Goal: Task Accomplishment & Management: Complete application form

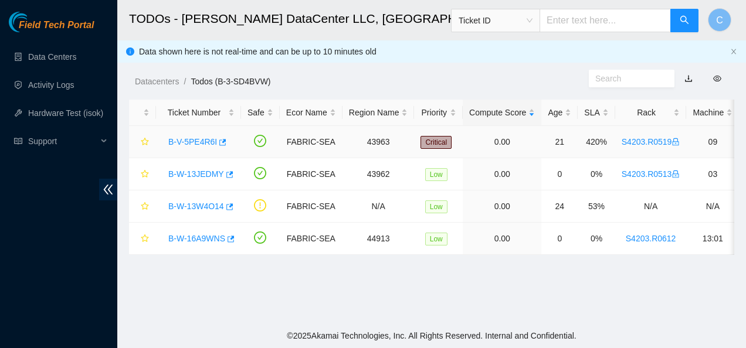
click at [200, 143] on link "B-V-5PE4R6I" at bounding box center [192, 141] width 49 height 9
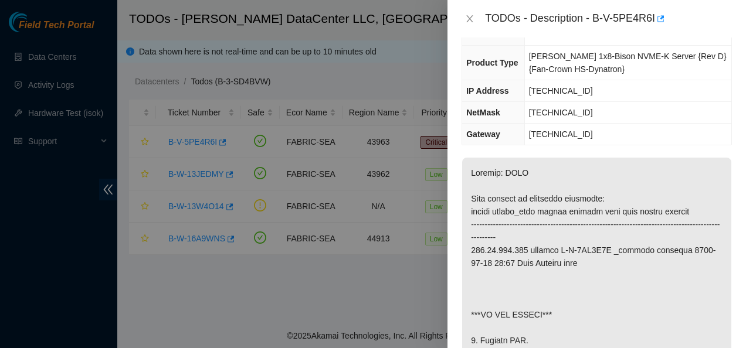
scroll to position [131, 0]
click at [468, 19] on icon "close" at bounding box center [469, 18] width 9 height 9
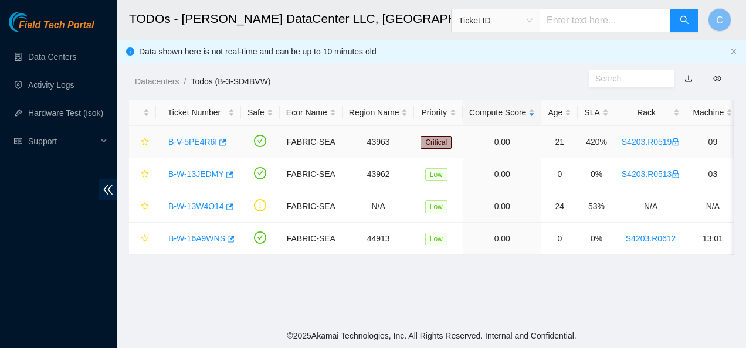
scroll to position [151, 0]
click at [197, 176] on link "B-W-13JEDMY" at bounding box center [196, 174] width 56 height 9
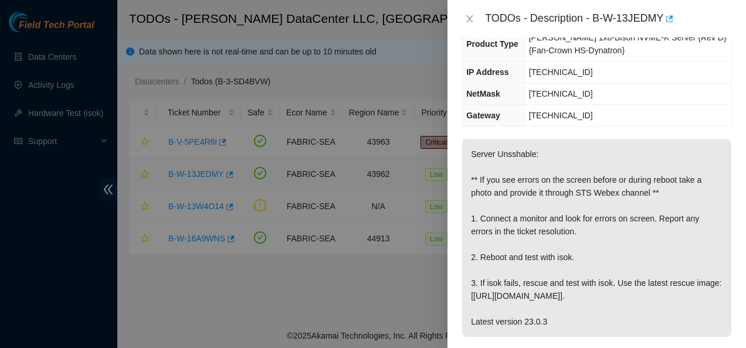
scroll to position [131, 0]
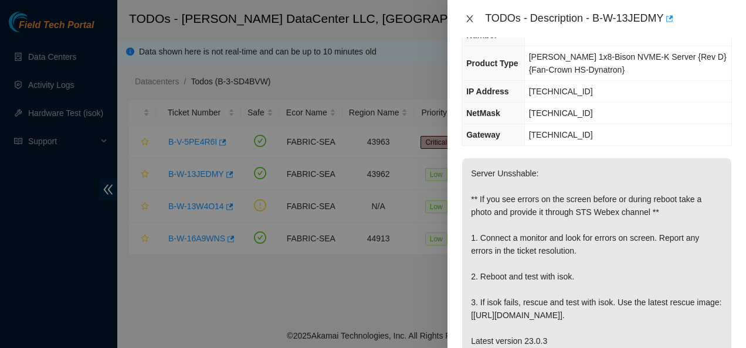
click at [467, 18] on icon "close" at bounding box center [469, 18] width 9 height 9
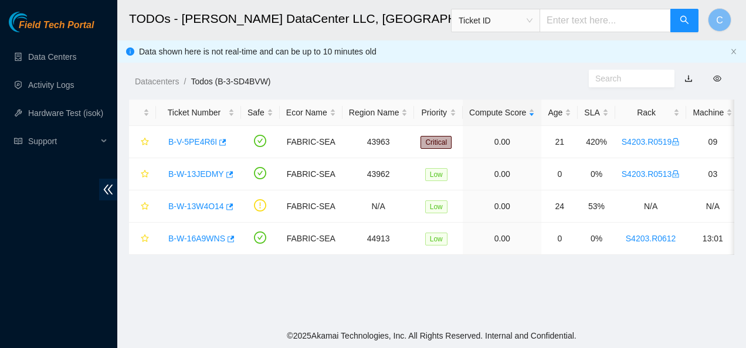
scroll to position [151, 0]
click at [205, 241] on link "B-W-16A9WNS" at bounding box center [196, 238] width 57 height 9
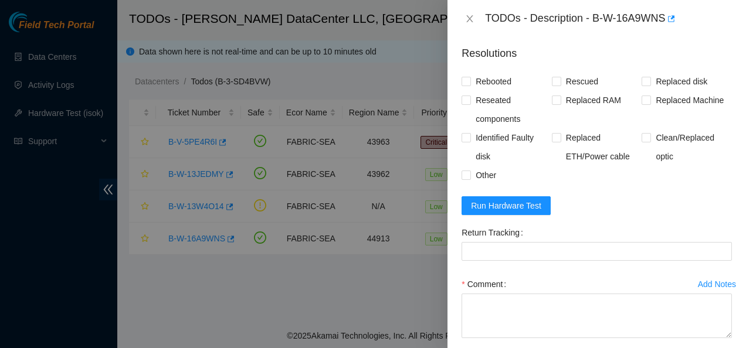
scroll to position [567, 0]
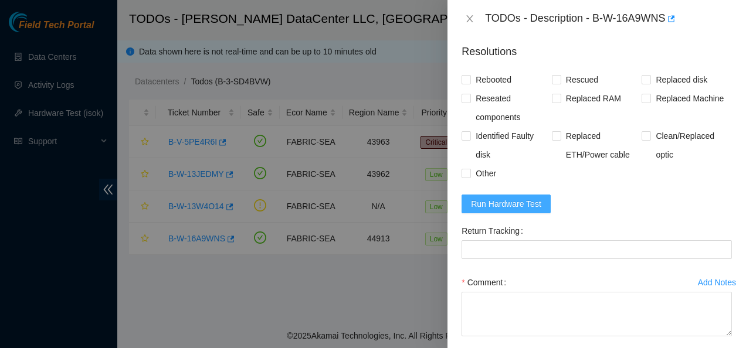
click at [532, 211] on span "Run Hardware Test" at bounding box center [506, 204] width 70 height 13
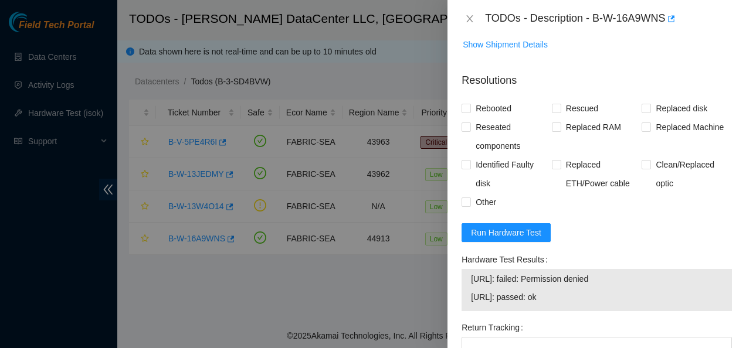
scroll to position [538, 0]
click at [502, 304] on span "23.213.33.29: passed: ok" at bounding box center [597, 298] width 252 height 13
drag, startPoint x: 471, startPoint y: 312, endPoint x: 561, endPoint y: 313, distance: 90.9
click at [561, 309] on td "23.213.33.29: passed: ok" at bounding box center [597, 300] width 253 height 18
copy span "23.213.33.29: passed: ok"
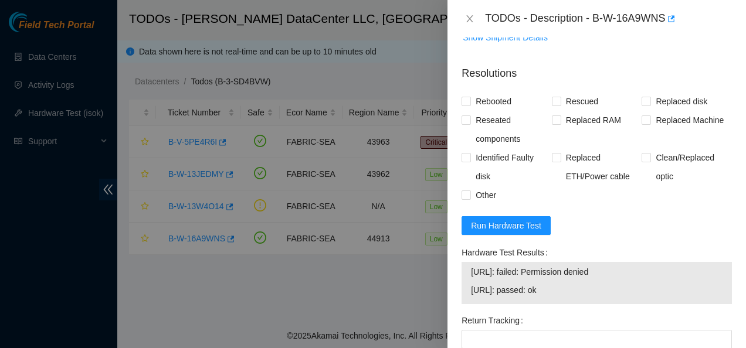
scroll to position [561, 0]
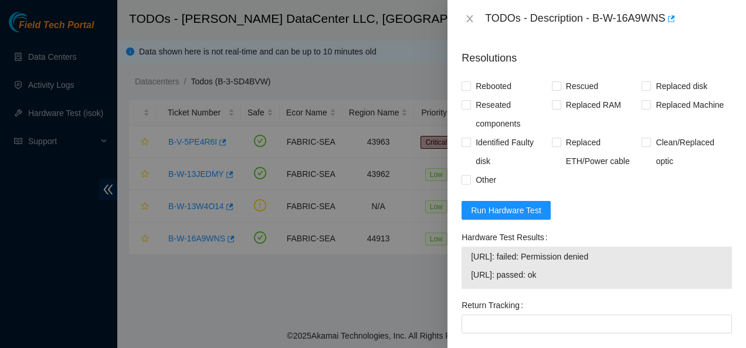
click at [640, 222] on form "Resolutions Rebooted Rescued Replaced disk Reseated components Replaced RAM Rep…" at bounding box center [597, 253] width 270 height 424
click at [468, 113] on label "Reseated components" at bounding box center [507, 115] width 90 height 38
click at [468, 109] on input "Reseated components" at bounding box center [466, 104] width 8 height 8
checkbox input "true"
click at [462, 90] on input "Rebooted" at bounding box center [466, 86] width 8 height 8
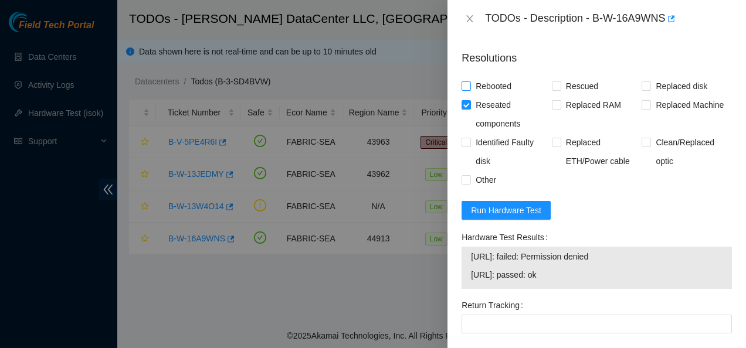
checkbox input "true"
click at [557, 90] on input "Rescued" at bounding box center [556, 86] width 8 height 8
checkbox input "true"
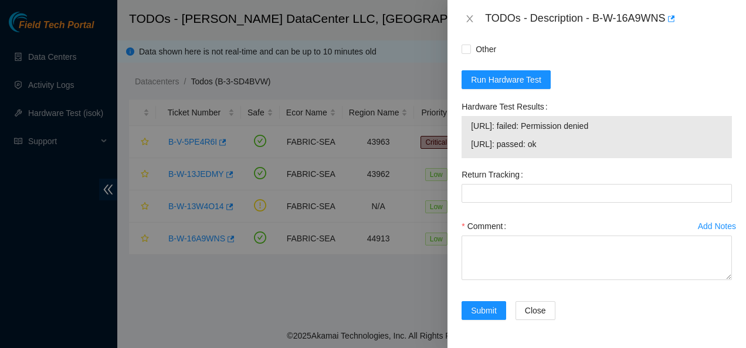
scroll to position [705, 0]
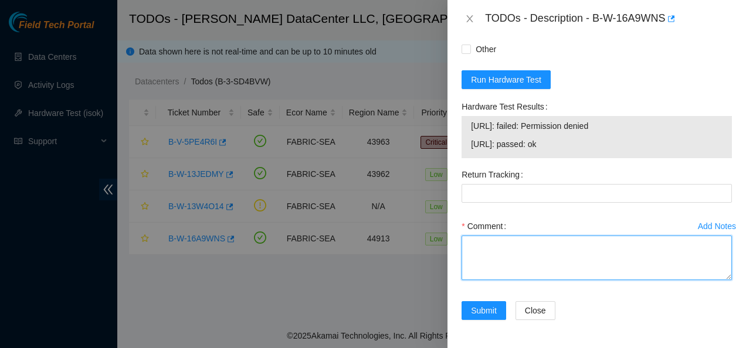
click at [556, 258] on textarea "Comment" at bounding box center [597, 258] width 270 height 45
paste textarea "Contacted NOCC to see if safe to work Shut down server Reseated all drives Rebo…"
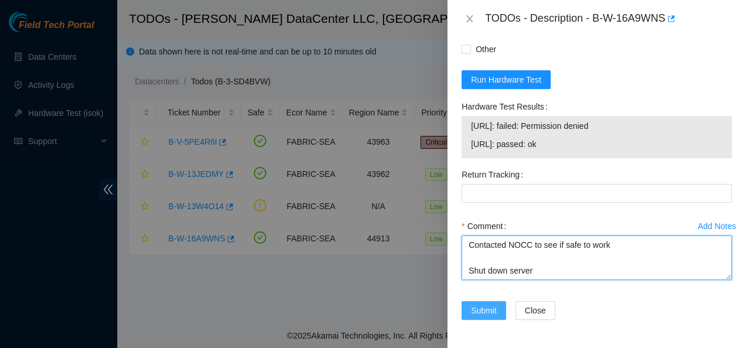
type textarea "Contacted NOCC to see if safe to work Shut down server Reseated all drives Rebo…"
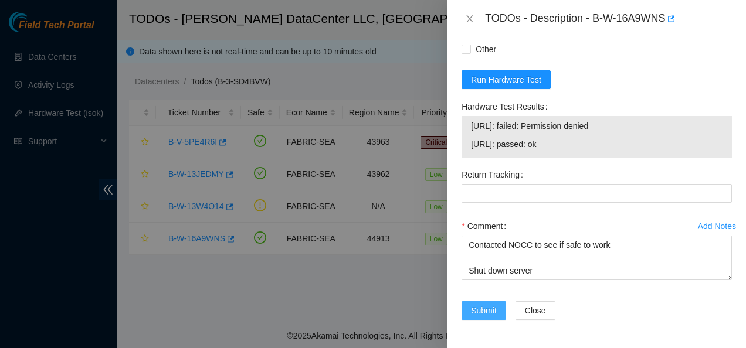
click at [479, 309] on span "Submit" at bounding box center [484, 310] width 26 height 13
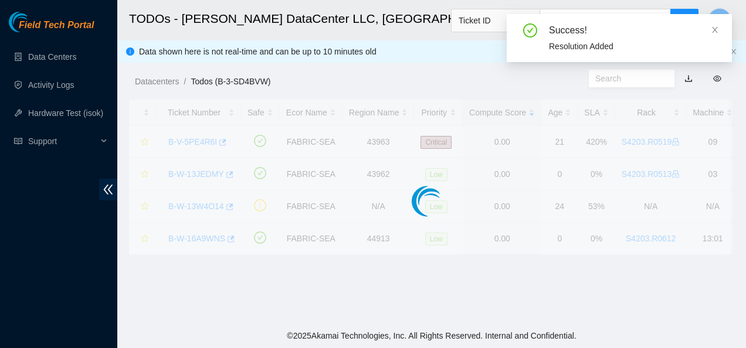
scroll to position [383, 0]
